Goal: Task Accomplishment & Management: Manage account settings

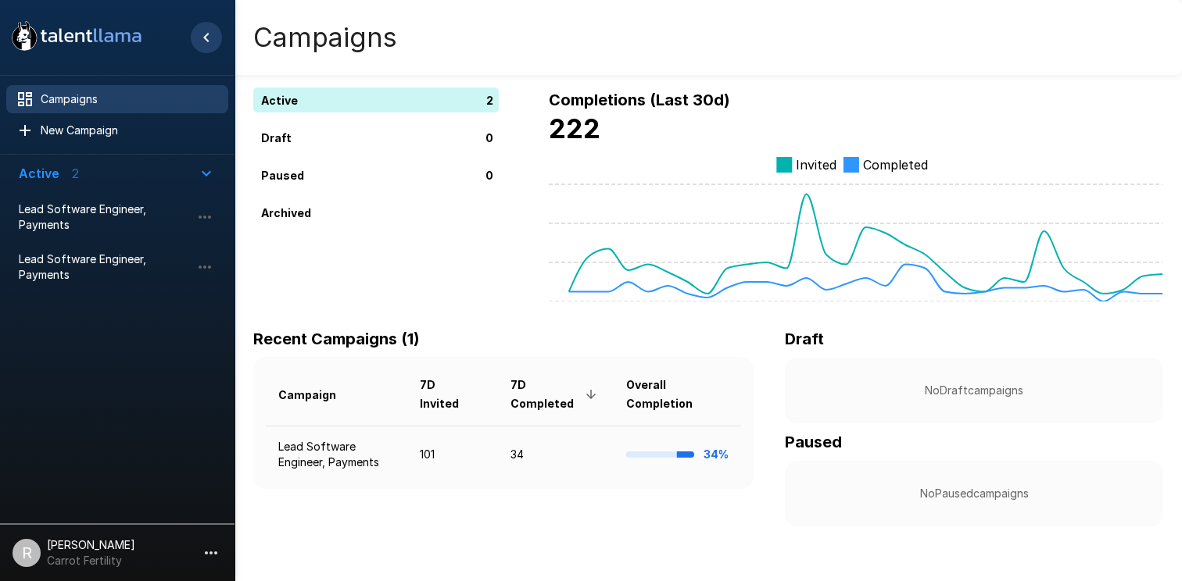
click at [209, 41] on icon "Hide menu" at bounding box center [206, 37] width 19 height 19
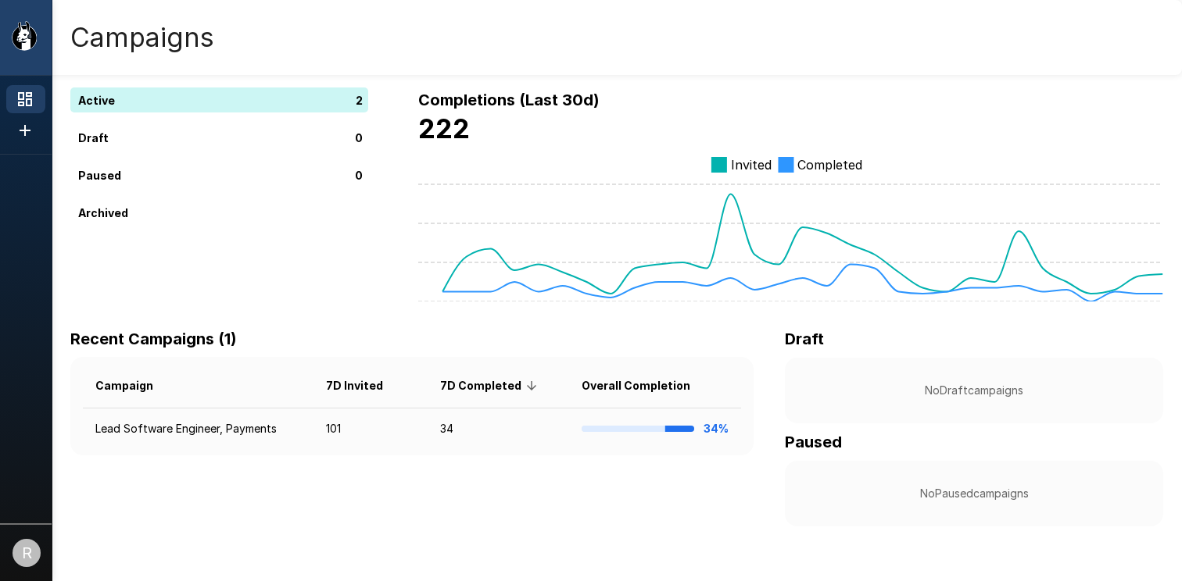
click at [30, 102] on icon at bounding box center [25, 99] width 14 height 14
click at [29, 38] on icon "Show menu" at bounding box center [30, 36] width 2 height 3
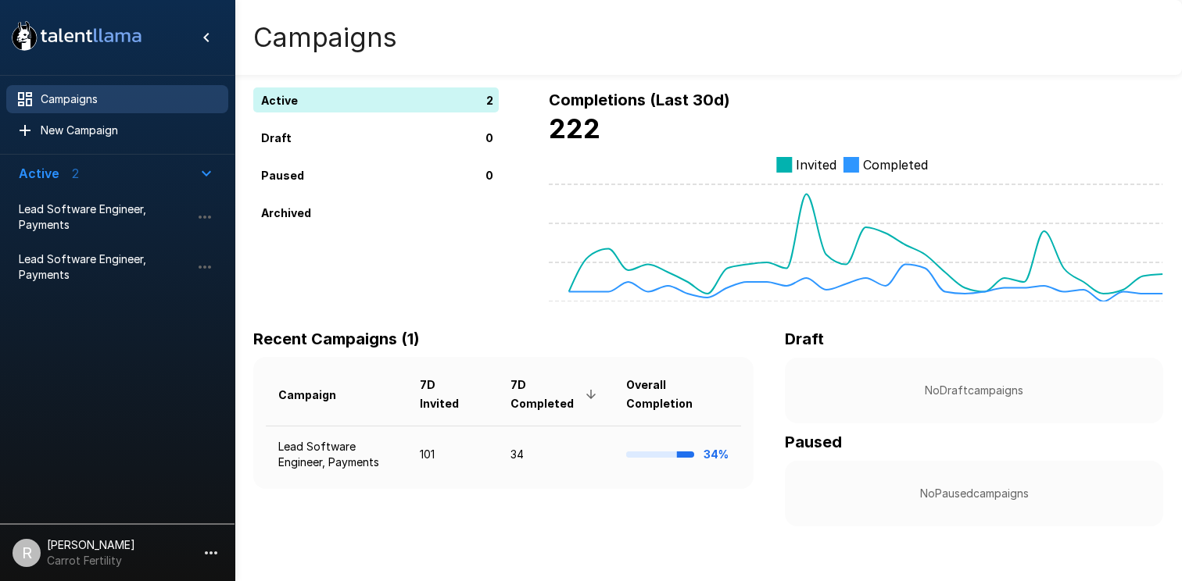
click at [209, 170] on icon "button" at bounding box center [206, 173] width 19 height 19
click at [27, 131] on icon at bounding box center [25, 130] width 11 height 11
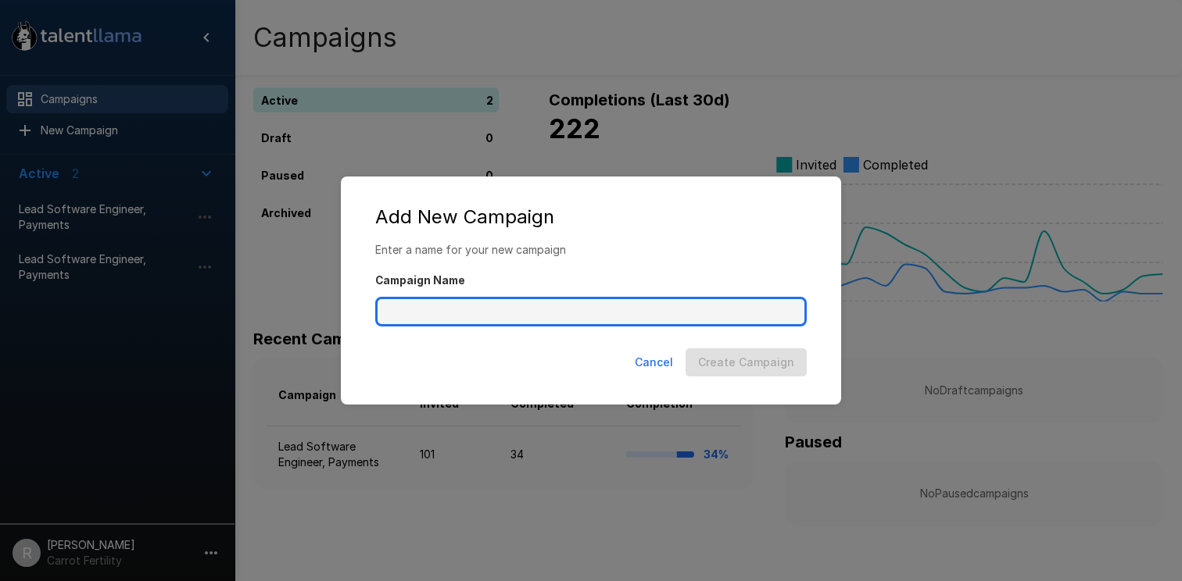
click at [443, 309] on input "Campaign Name" at bounding box center [590, 312] width 431 height 30
type input "**********"
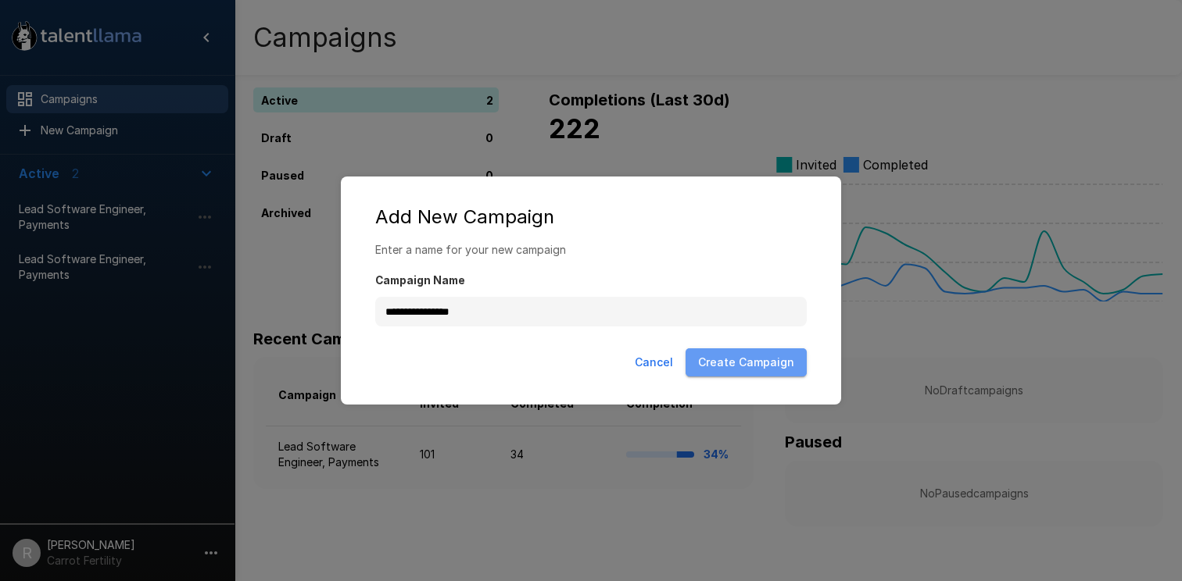
click at [766, 367] on button "Create Campaign" at bounding box center [745, 363] width 121 height 29
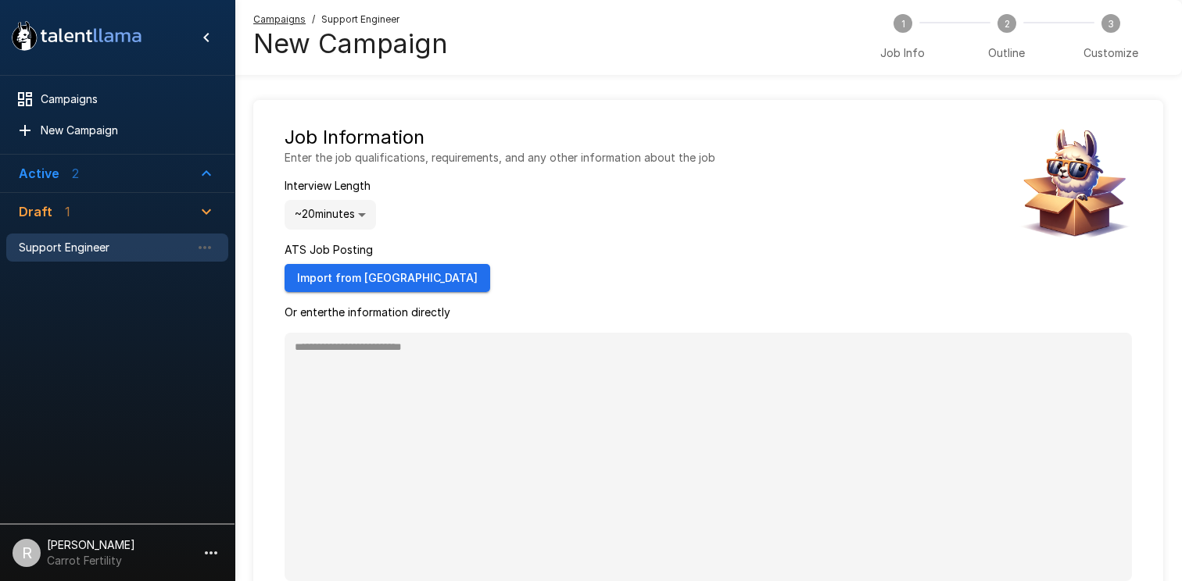
click at [381, 285] on button "Import from Greenhouse" at bounding box center [387, 278] width 206 height 29
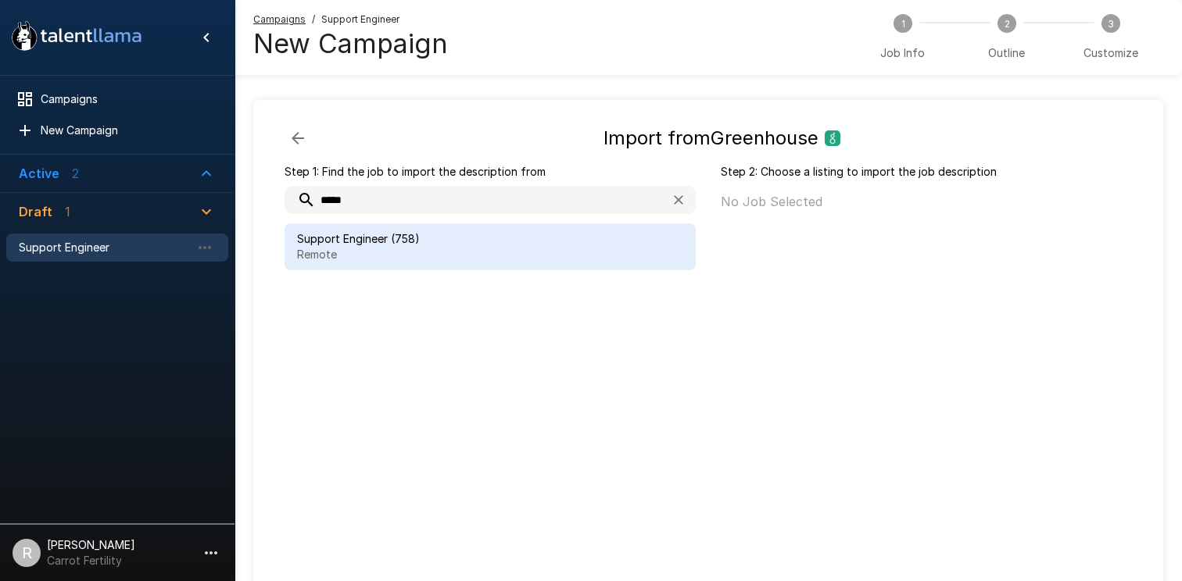
type input "*****"
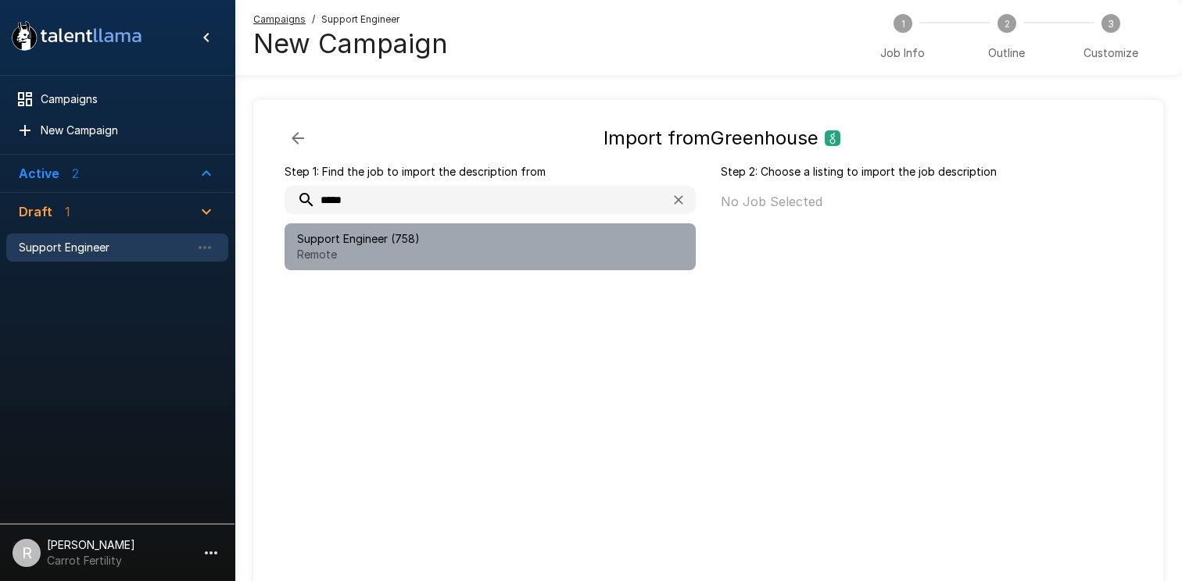
click at [357, 230] on div "Support Engineer (758) Remote" at bounding box center [489, 247] width 411 height 47
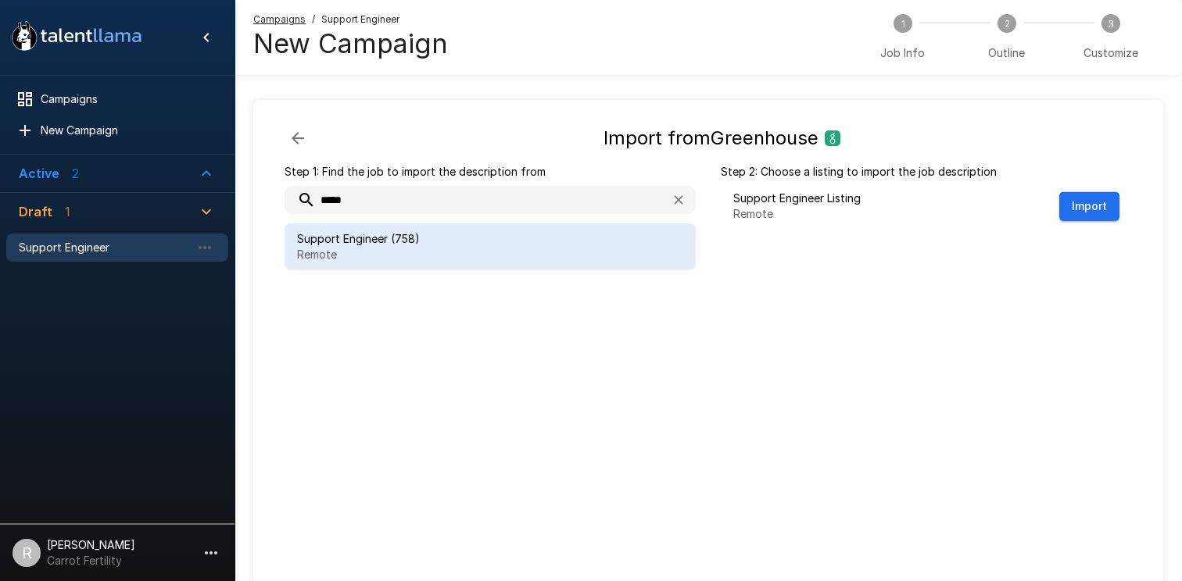
click at [1094, 192] on button "Import" at bounding box center [1089, 206] width 60 height 29
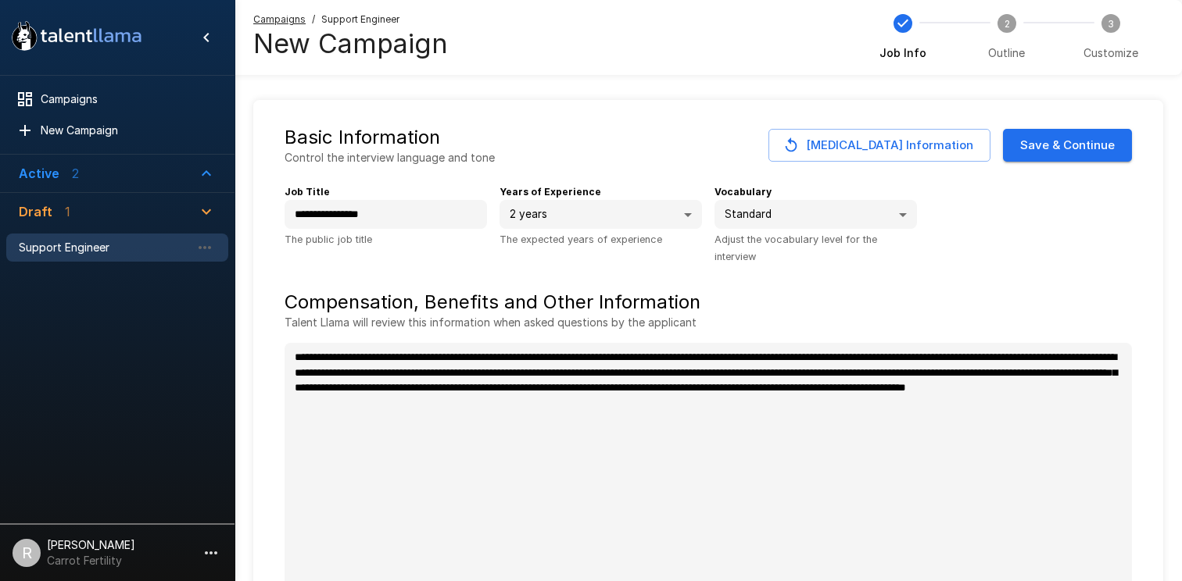
type textarea "*"
click at [1075, 137] on button "Save & Continue" at bounding box center [1067, 145] width 129 height 33
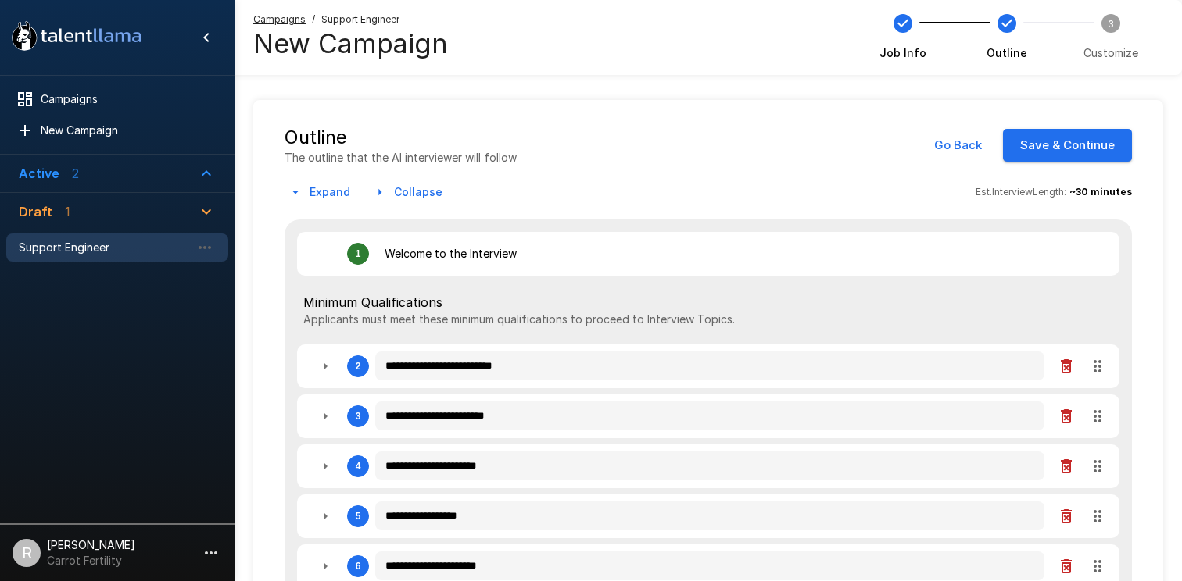
click at [91, 39] on icon ".st0{fill:#FFFFFF;} .st1{fill:#76a4ed;}" at bounding box center [76, 36] width 141 height 41
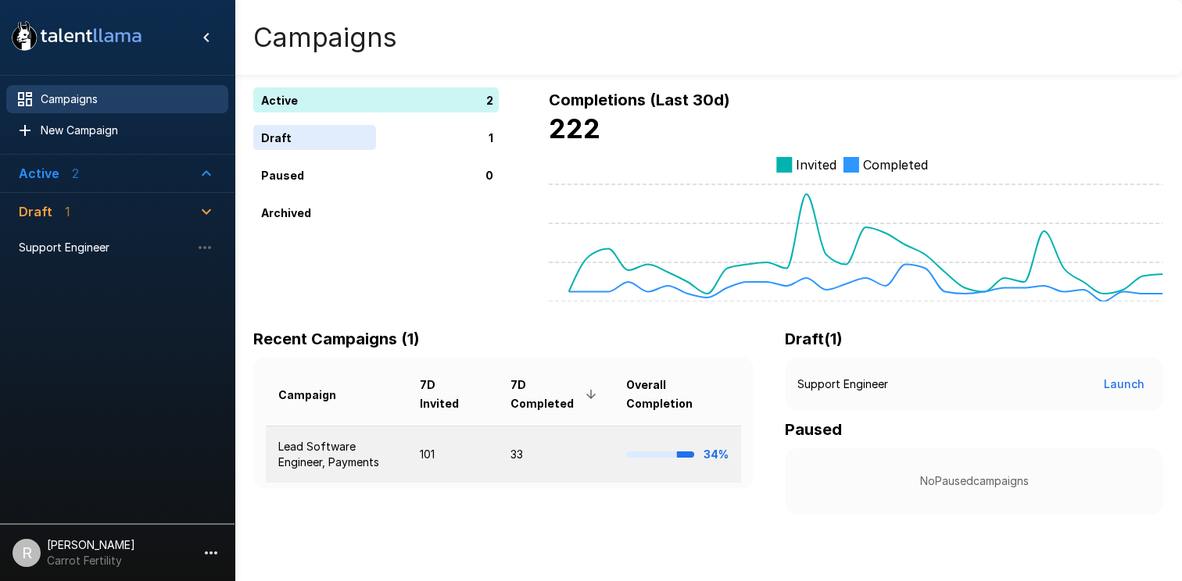
click at [334, 454] on td "Lead Software Engineer, Payments" at bounding box center [336, 454] width 141 height 57
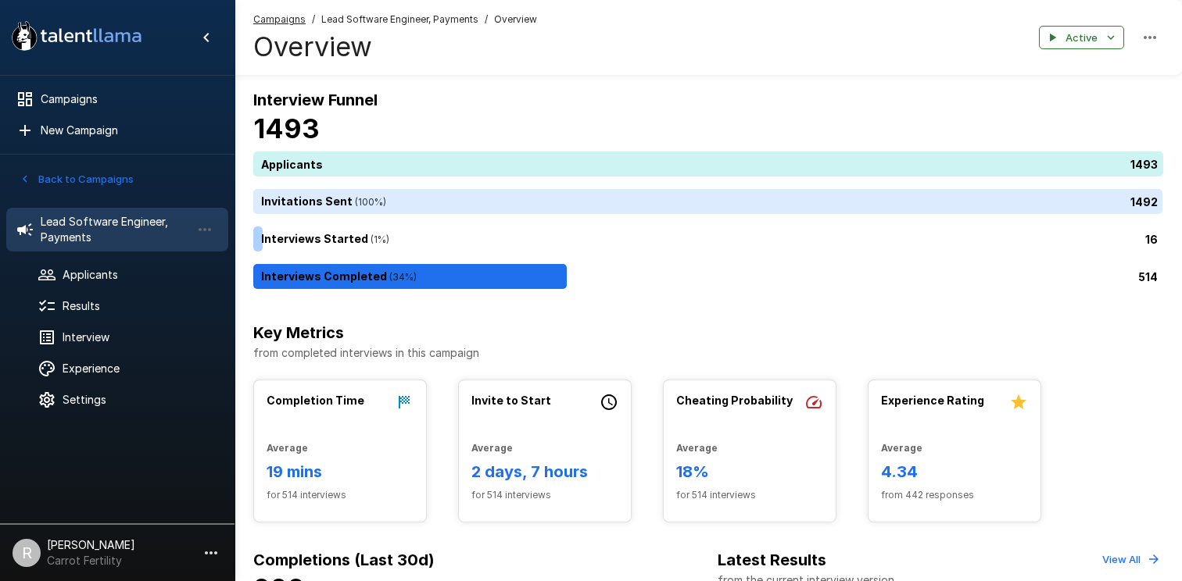
click at [65, 176] on button "Back to Campaigns" at bounding box center [77, 179] width 122 height 24
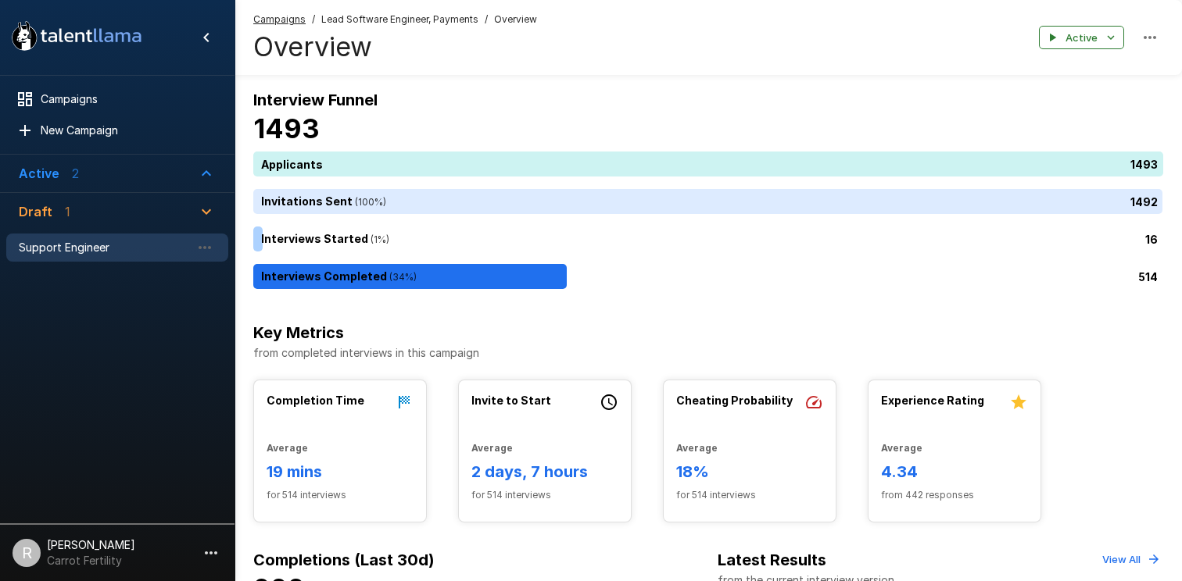
click at [55, 249] on span "Support Engineer" at bounding box center [105, 248] width 172 height 16
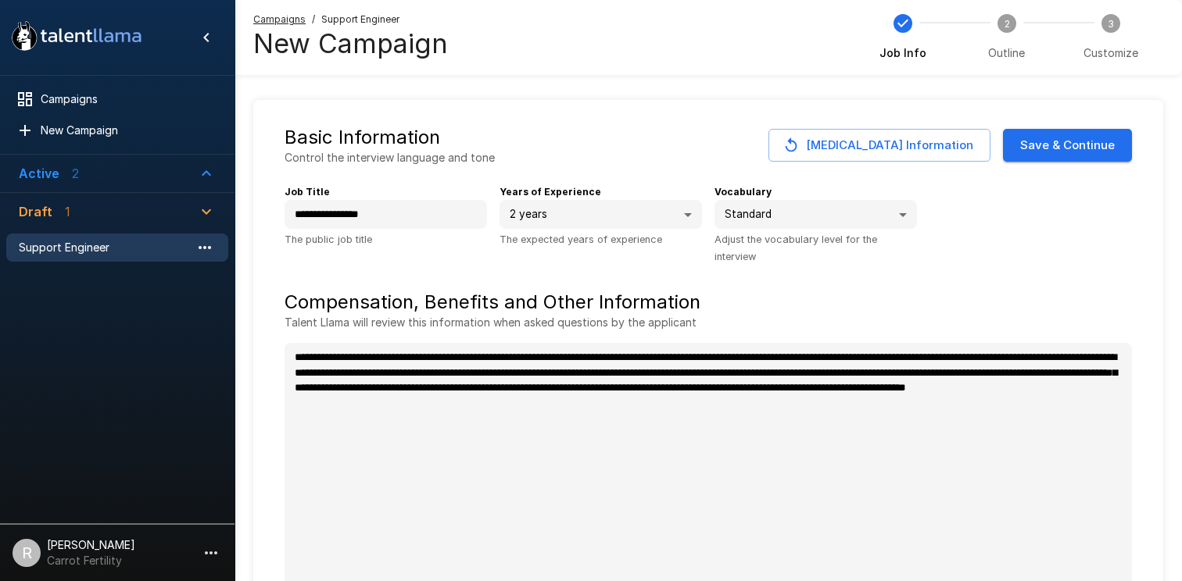
click at [209, 247] on icon "button" at bounding box center [205, 247] width 13 height 3
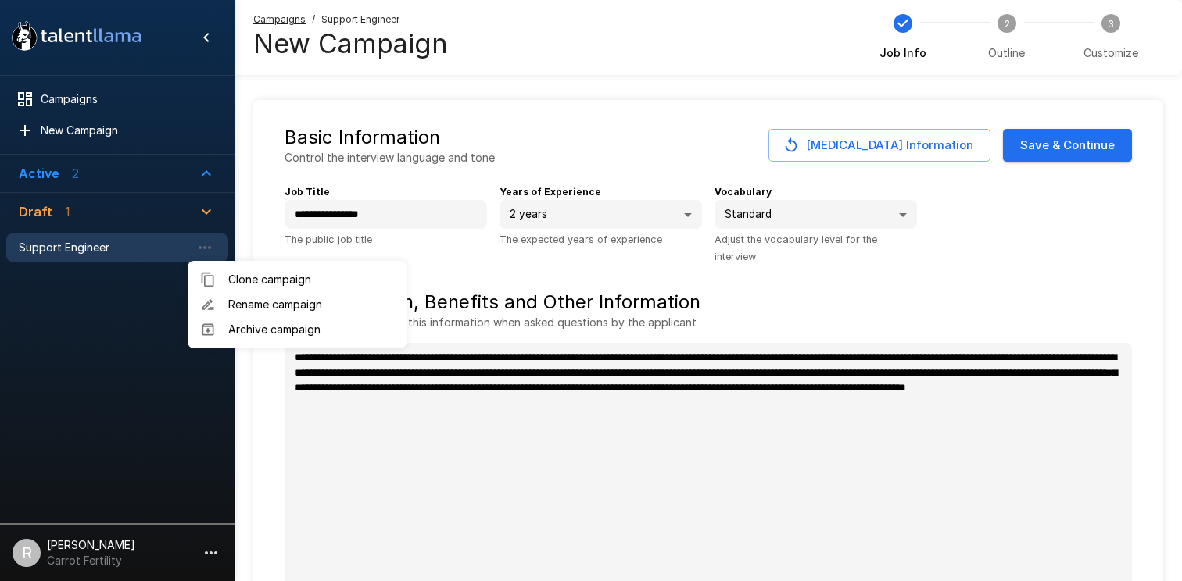
click at [96, 546] on div at bounding box center [591, 290] width 1182 height 581
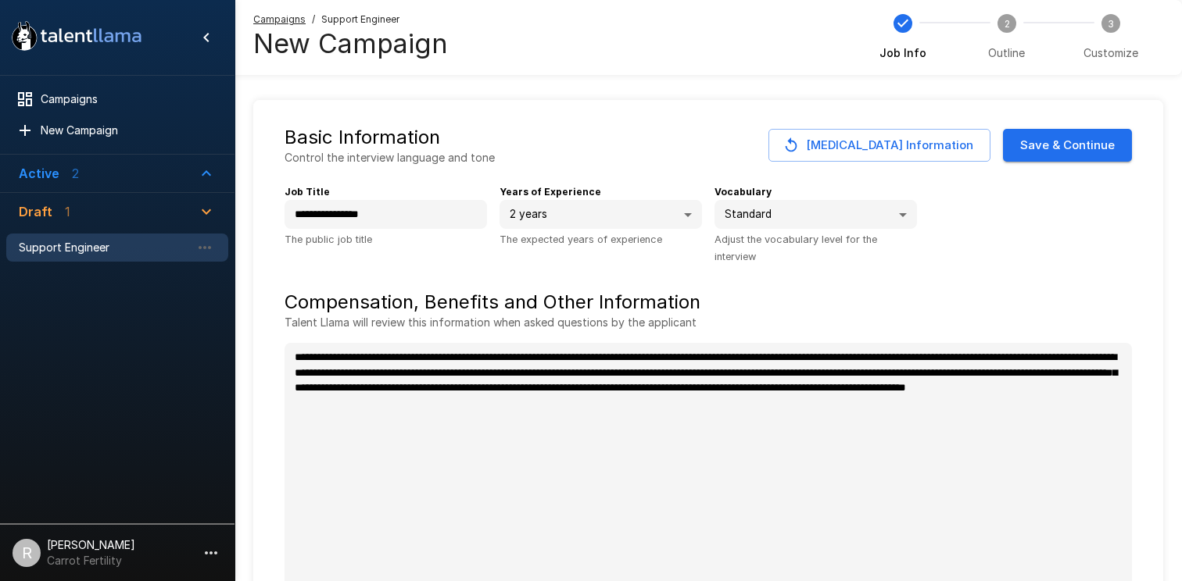
click at [96, 546] on p "Rana Sanyal" at bounding box center [91, 546] width 88 height 16
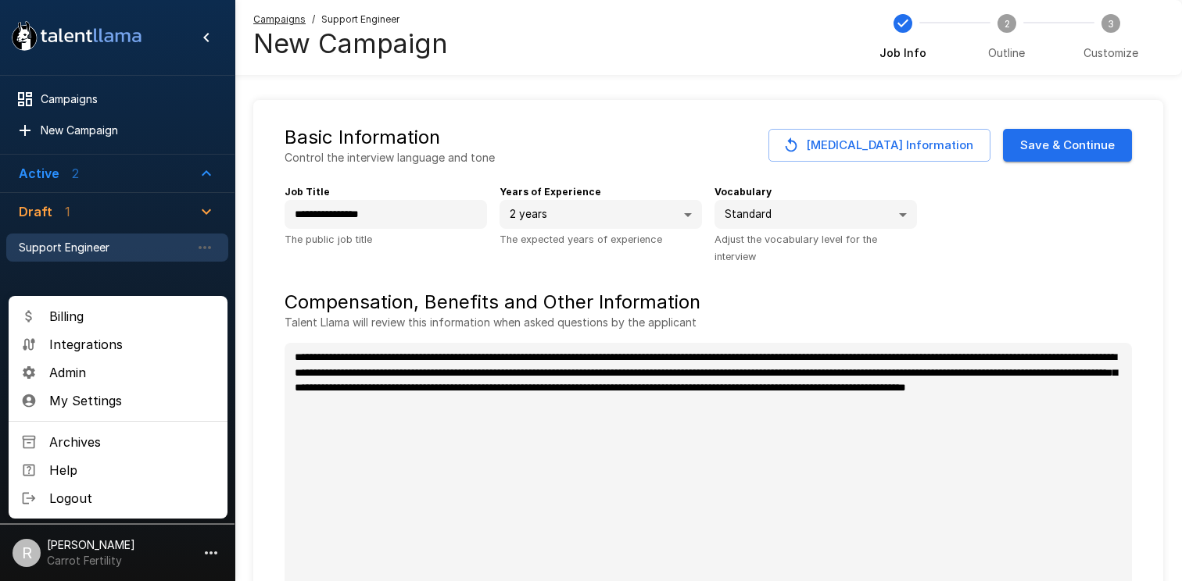
type textarea "*"
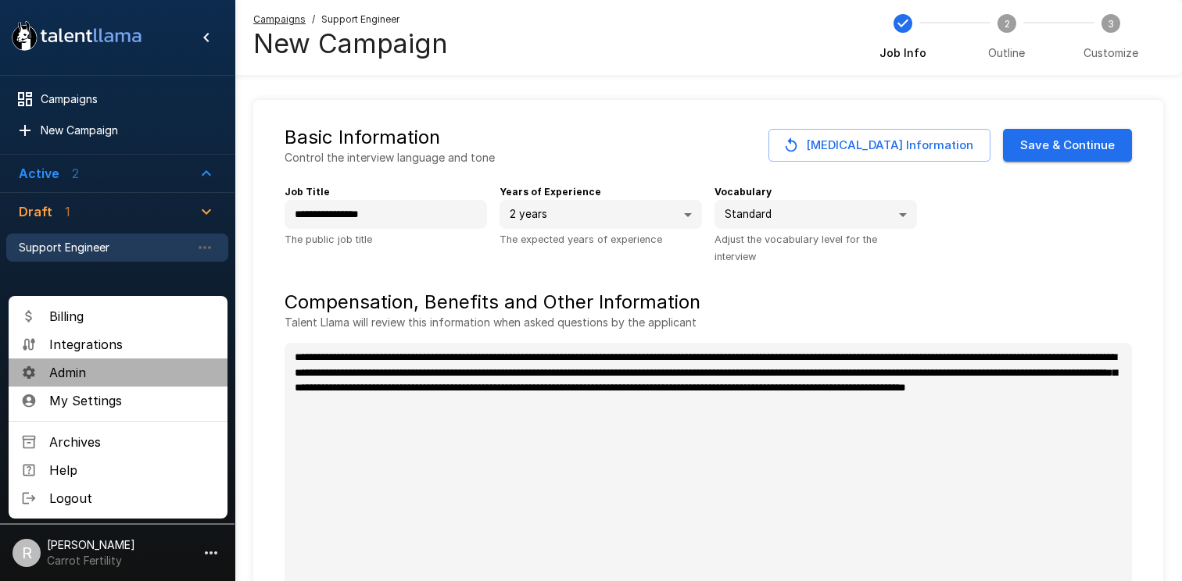
click at [82, 370] on span "Admin" at bounding box center [132, 372] width 166 height 19
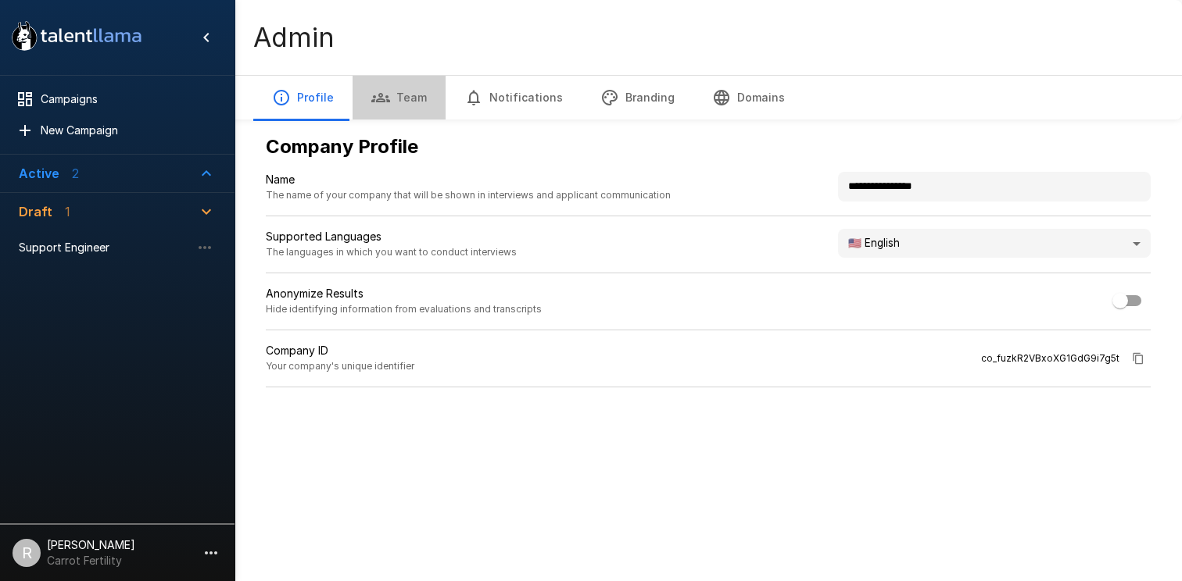
click at [413, 97] on button "Team" at bounding box center [398, 98] width 93 height 44
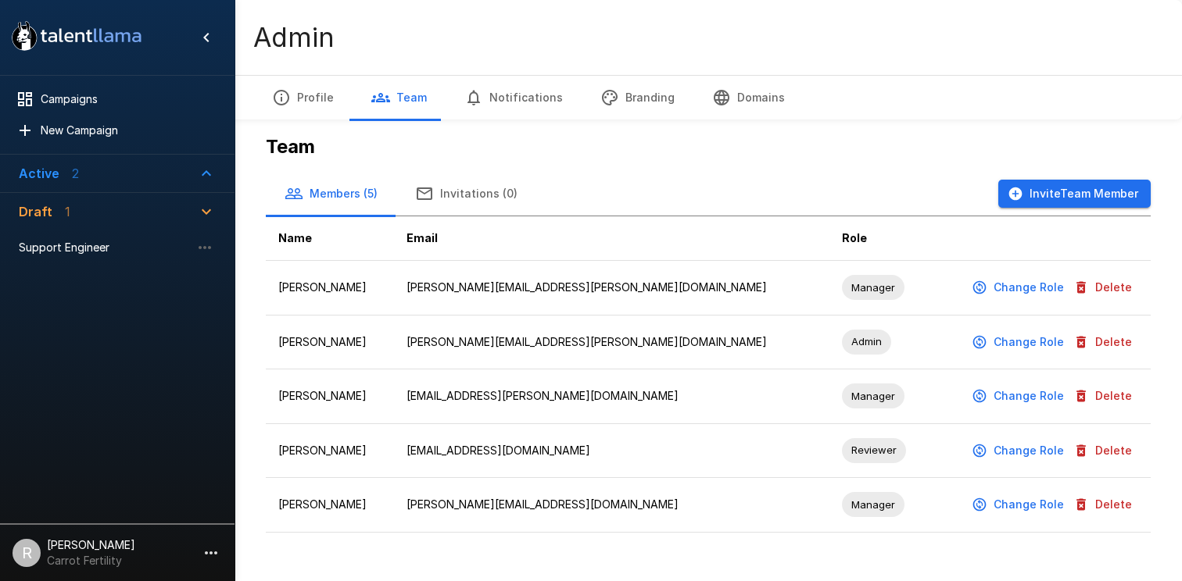
click at [1018, 191] on icon "button" at bounding box center [1015, 194] width 13 height 13
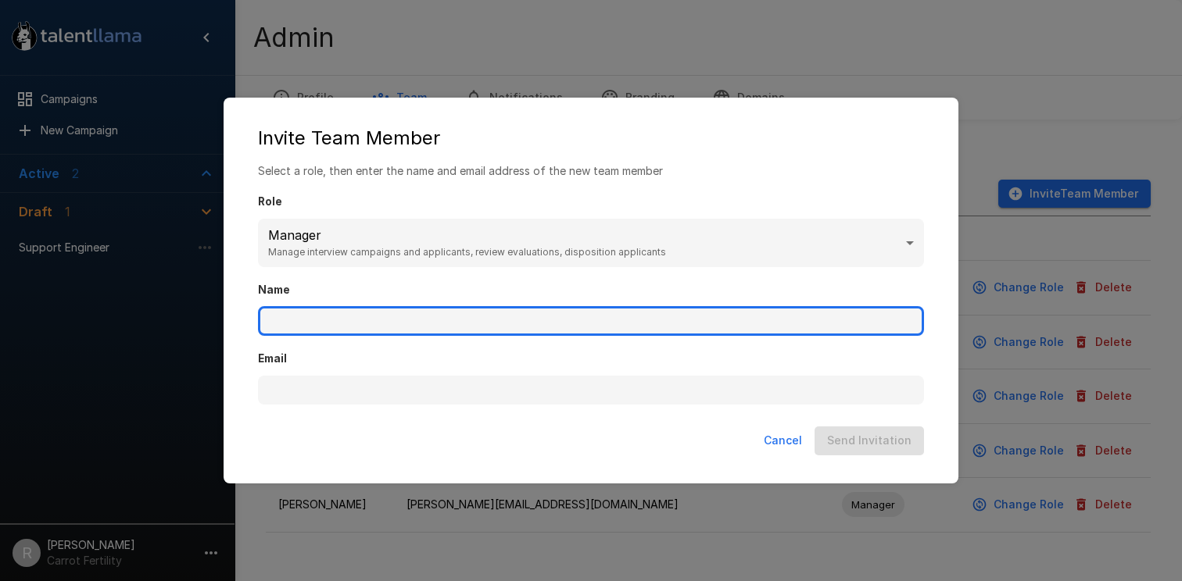
click at [342, 326] on input "Name" at bounding box center [591, 321] width 666 height 30
type input "*****"
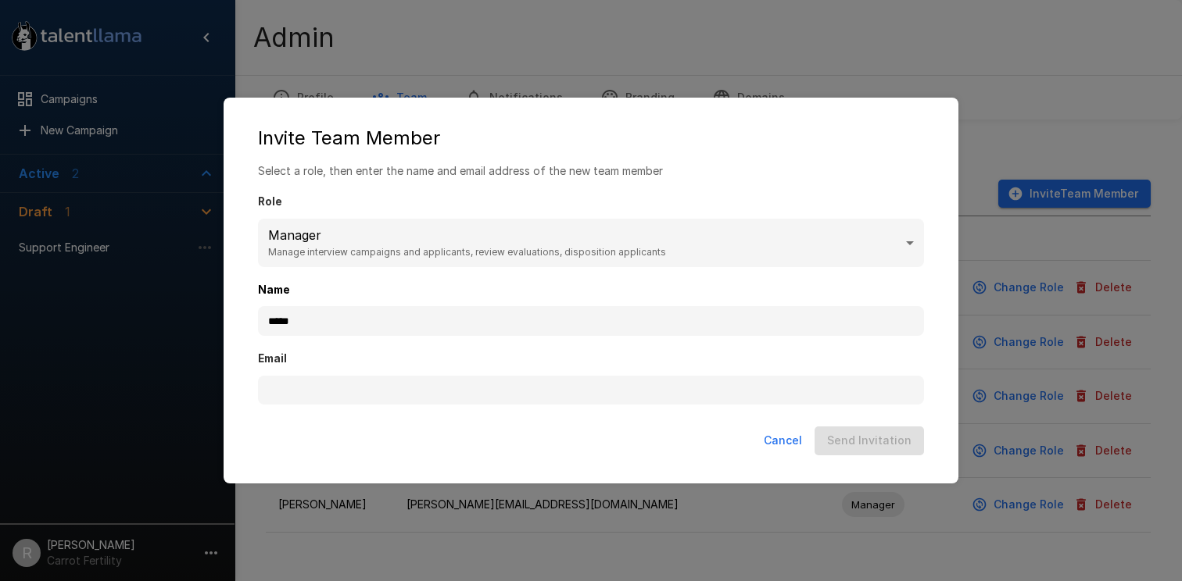
click at [785, 445] on button "Cancel" at bounding box center [782, 441] width 51 height 29
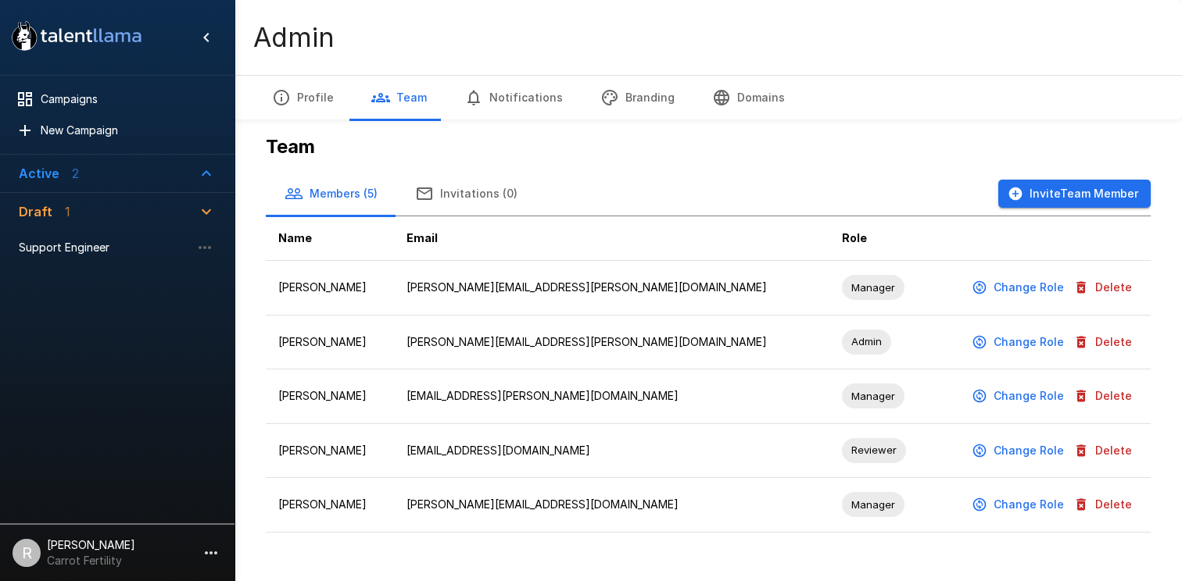
click at [1011, 191] on icon "button" at bounding box center [1015, 194] width 13 height 13
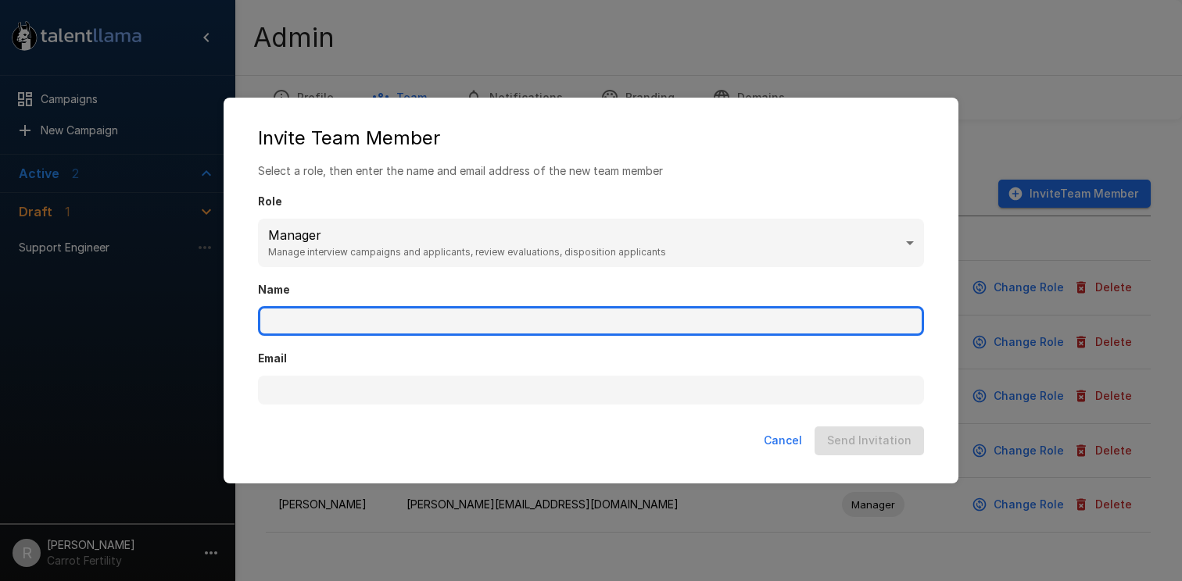
click at [406, 320] on input "Name" at bounding box center [591, 321] width 666 height 30
drag, startPoint x: 317, startPoint y: 317, endPoint x: 227, endPoint y: 306, distance: 90.6
click at [227, 306] on div "Invite Team Member Select a role, then enter the name and email address of the …" at bounding box center [591, 290] width 735 height 385
type input "**********"
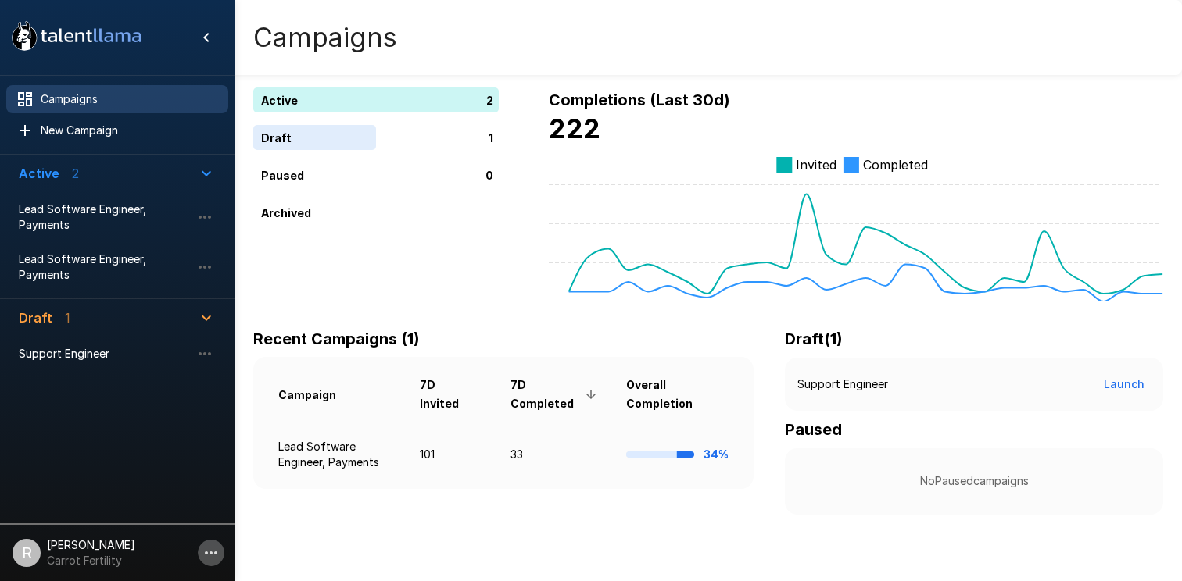
click at [212, 549] on icon "button" at bounding box center [211, 553] width 19 height 19
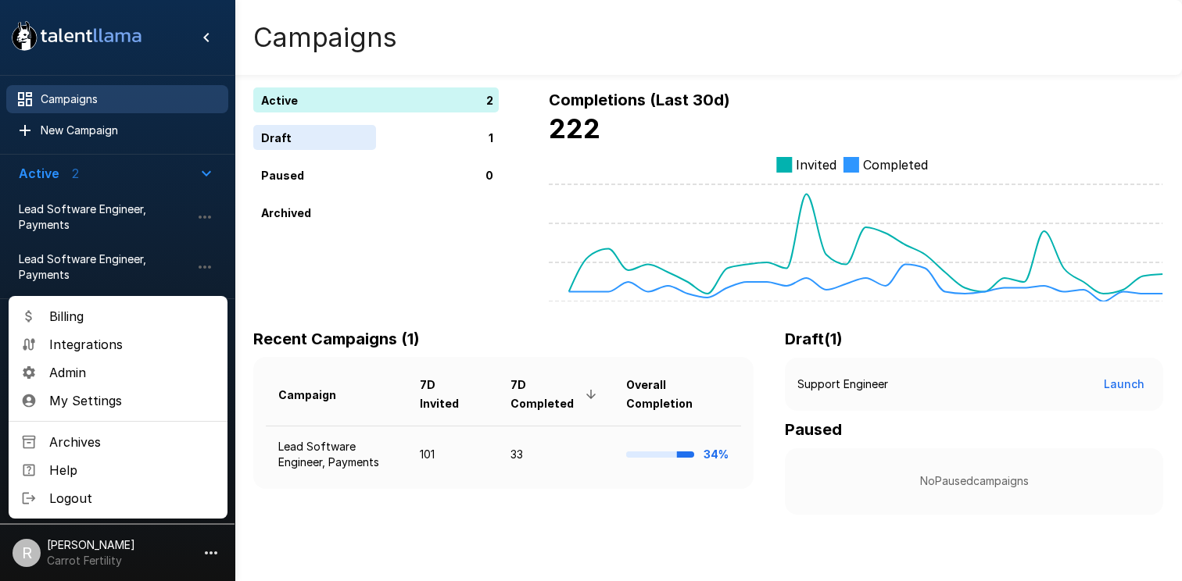
click at [120, 367] on span "Admin" at bounding box center [132, 372] width 166 height 19
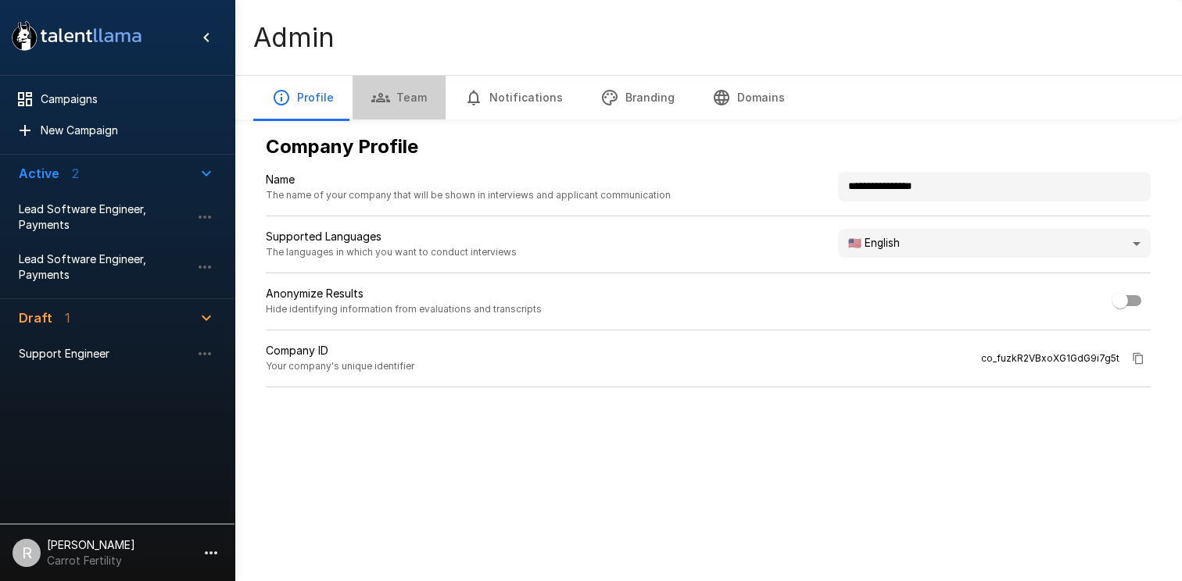
click at [410, 103] on button "Team" at bounding box center [398, 98] width 93 height 44
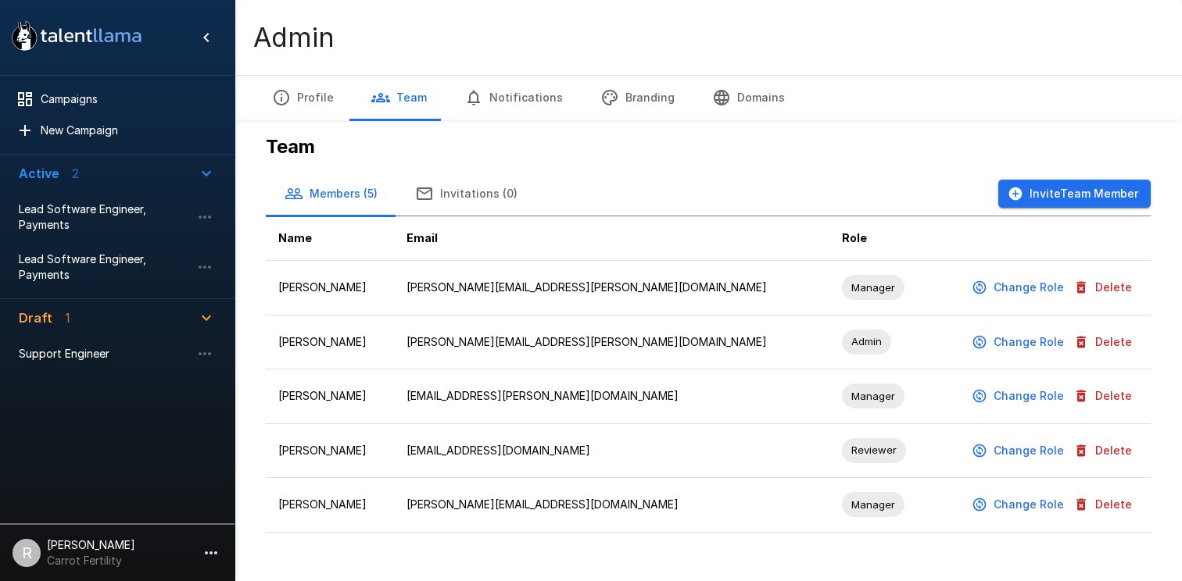
click at [1032, 202] on button "Invite Team Member" at bounding box center [1074, 194] width 152 height 29
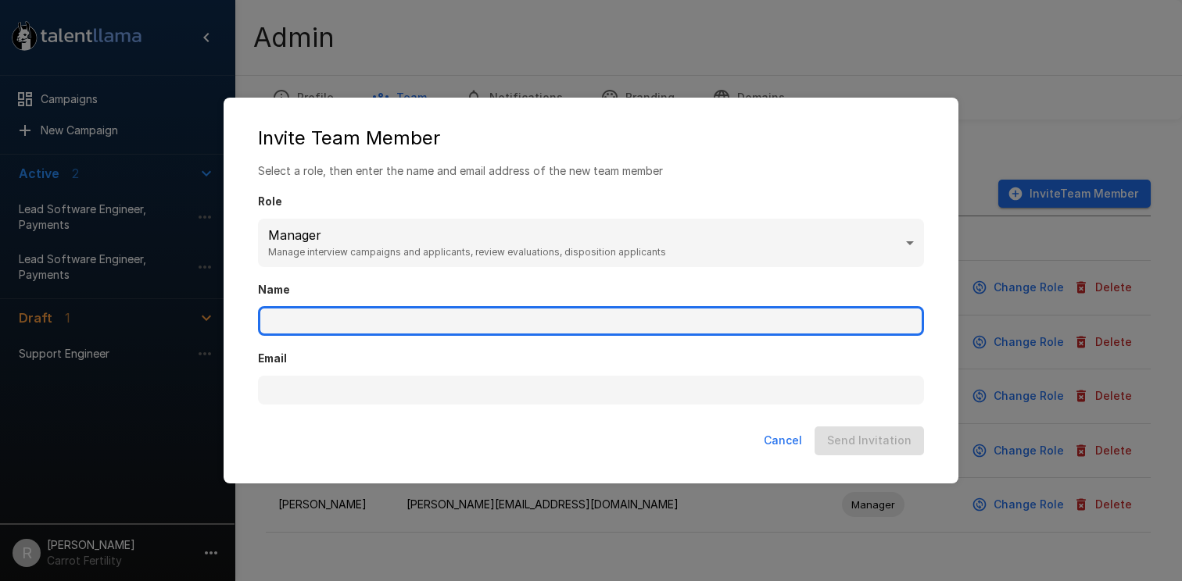
click at [431, 327] on input "Name" at bounding box center [591, 321] width 666 height 30
type input "**********"
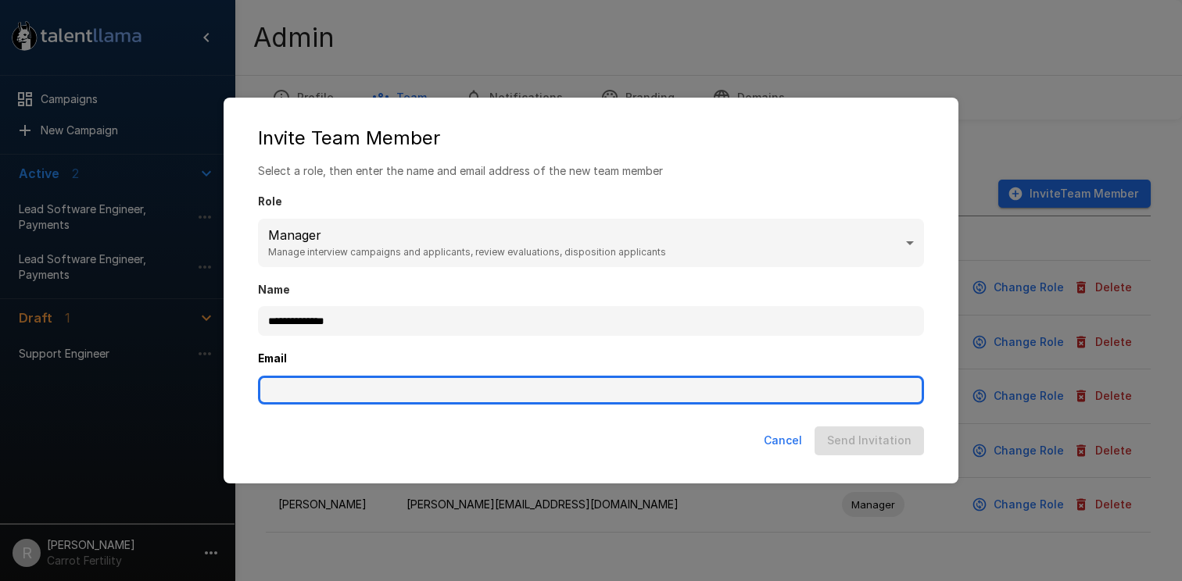
click at [392, 382] on input "Email" at bounding box center [591, 391] width 666 height 30
type input "**********"
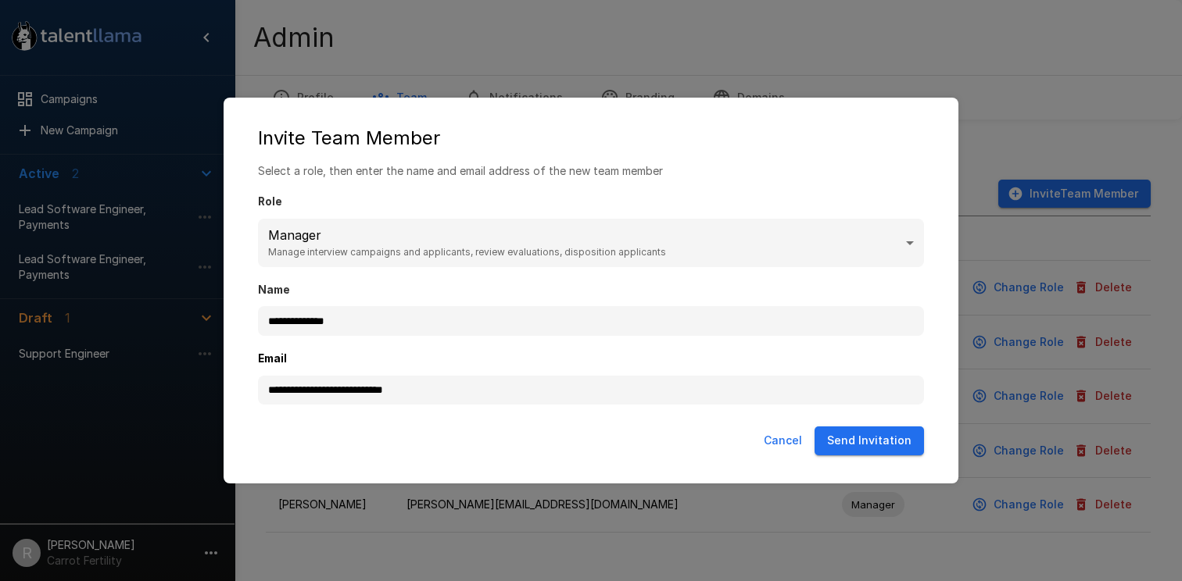
click at [857, 445] on button "Send Invitation" at bounding box center [868, 441] width 109 height 29
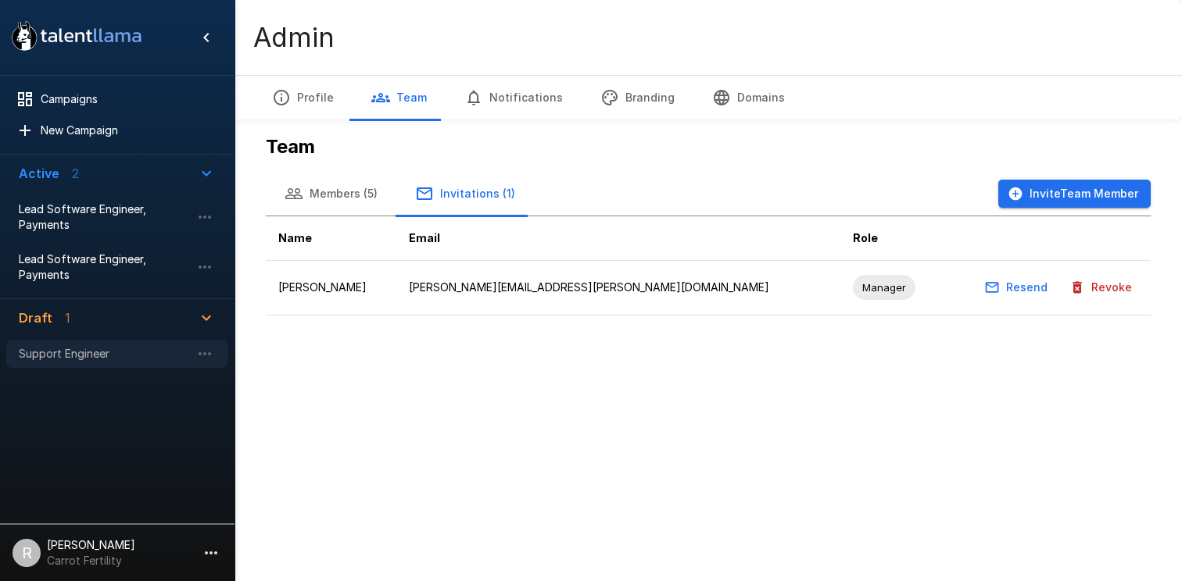
click at [66, 352] on span "Support Engineer" at bounding box center [105, 354] width 172 height 16
